Goal: Check status

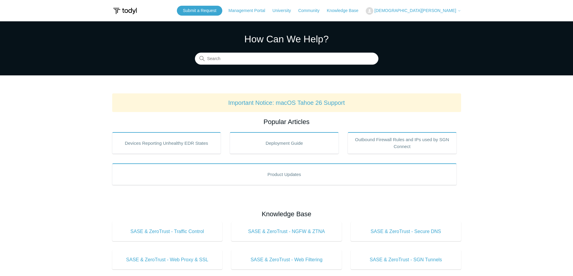
click at [446, 11] on span "[DEMOGRAPHIC_DATA][PERSON_NAME]" at bounding box center [415, 10] width 82 height 5
click at [425, 22] on link "My Support Requests" at bounding box center [395, 23] width 59 height 11
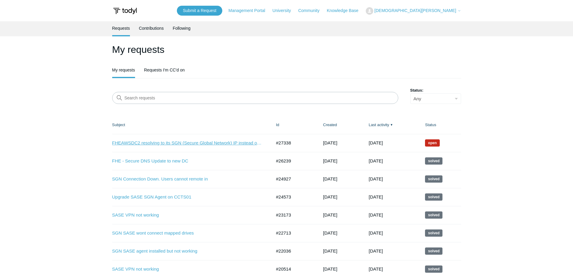
click at [177, 141] on link "FHEAWSDC2 resolving to its SGN (Secure Global Network) IP instead of its LAN IP" at bounding box center [187, 143] width 150 height 7
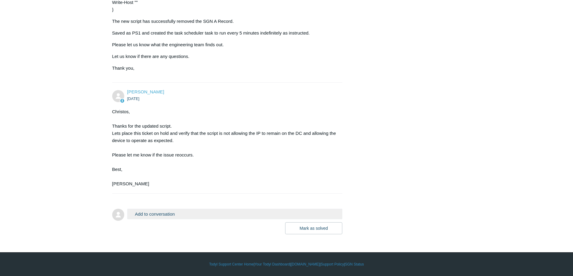
scroll to position [3331, 0]
drag, startPoint x: 547, startPoint y: 25, endPoint x: 541, endPoint y: 25, distance: 6.0
